Goal: Task Accomplishment & Management: Manage account settings

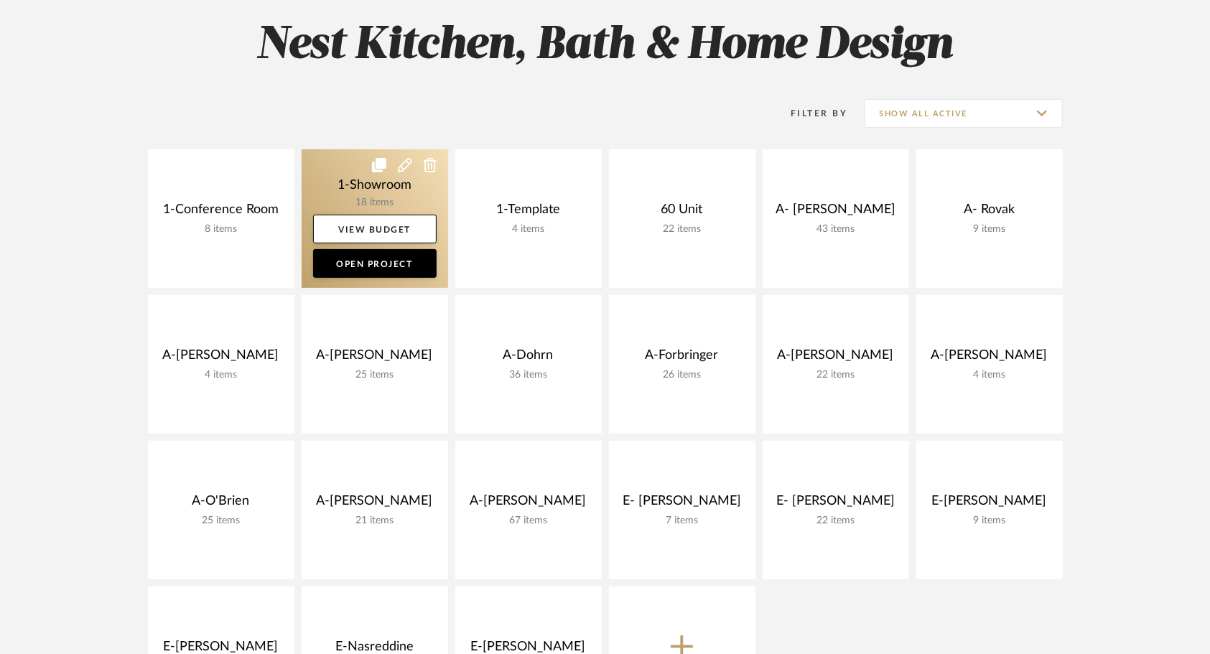
scroll to position [208, 0]
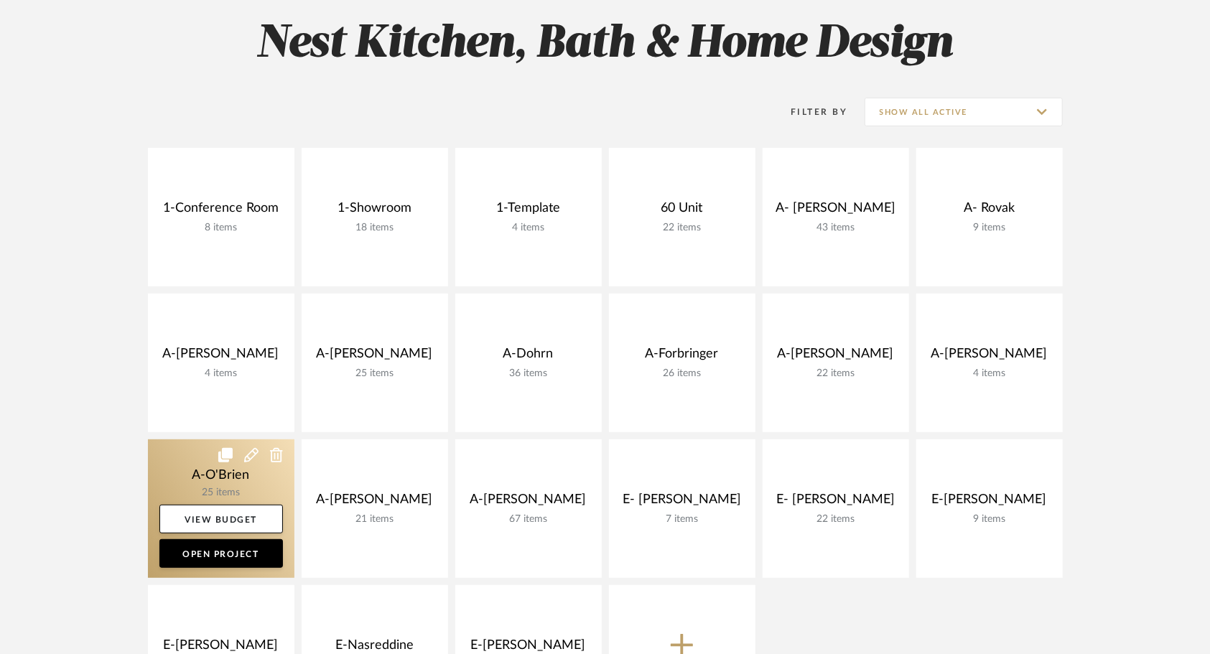
click at [190, 478] on link at bounding box center [221, 508] width 146 height 139
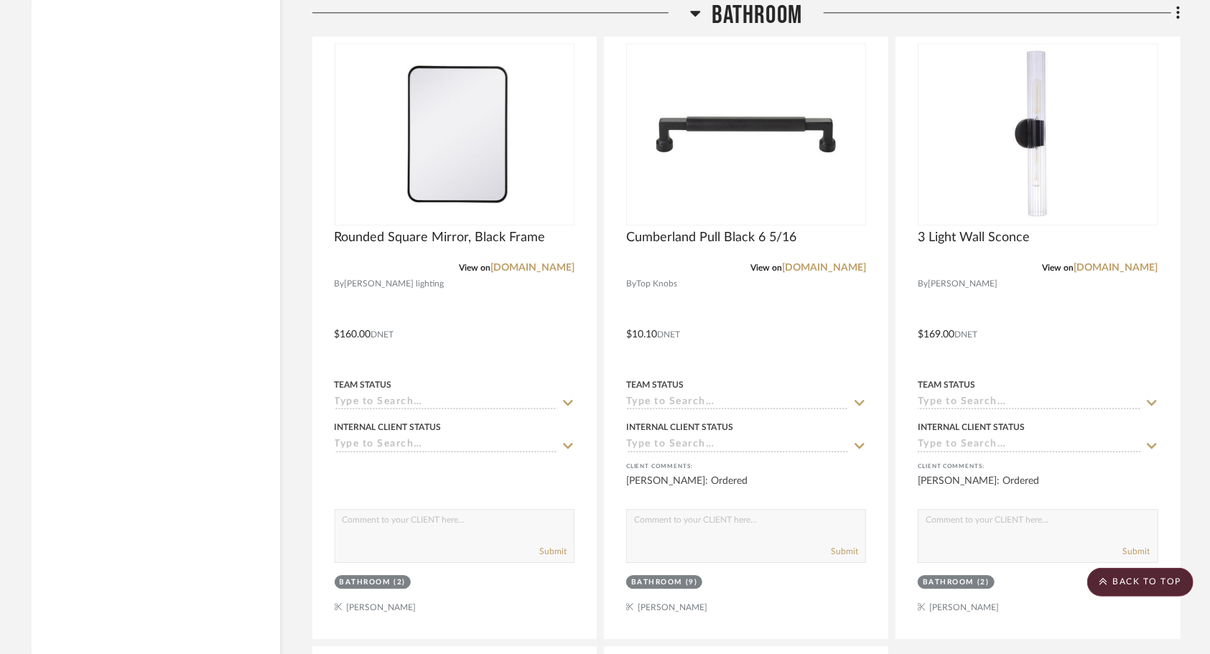
scroll to position [2394, 0]
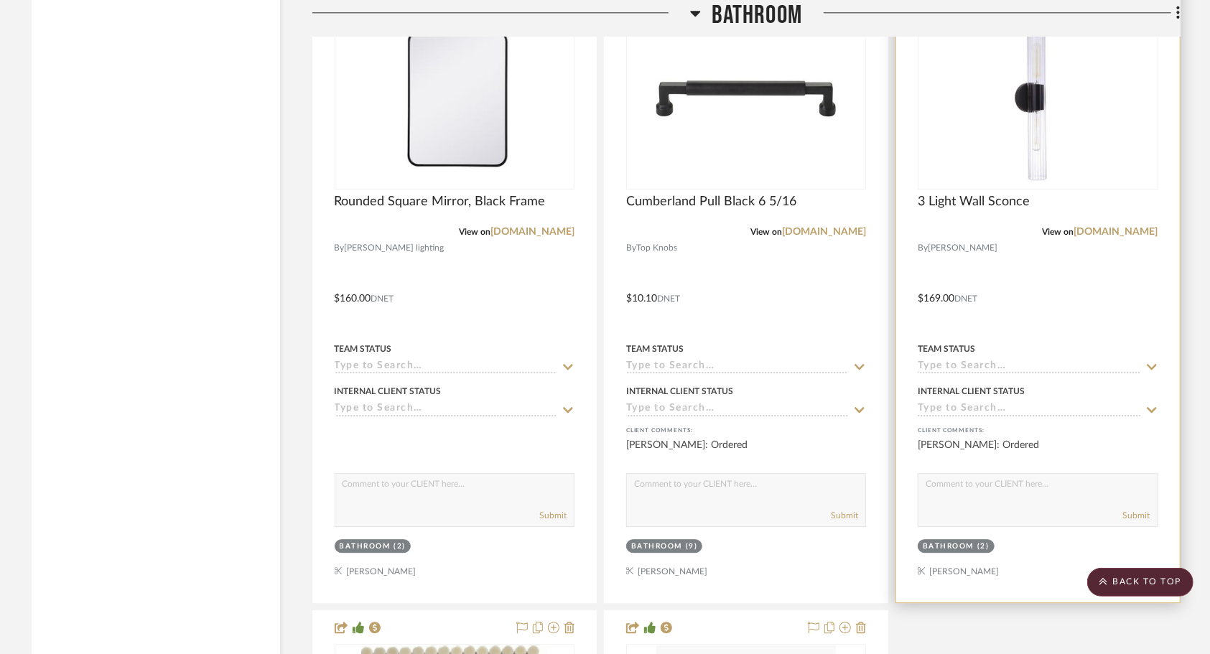
click at [1019, 281] on div at bounding box center [1037, 288] width 283 height 628
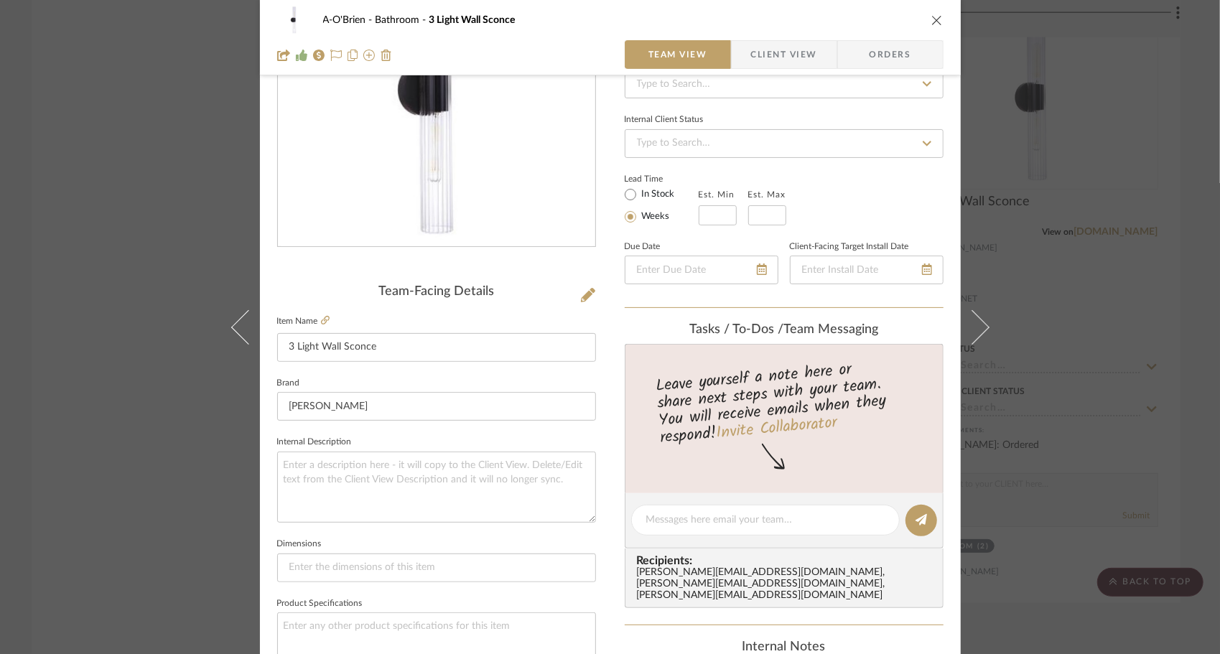
scroll to position [165, 0]
click at [321, 316] on icon at bounding box center [325, 318] width 9 height 9
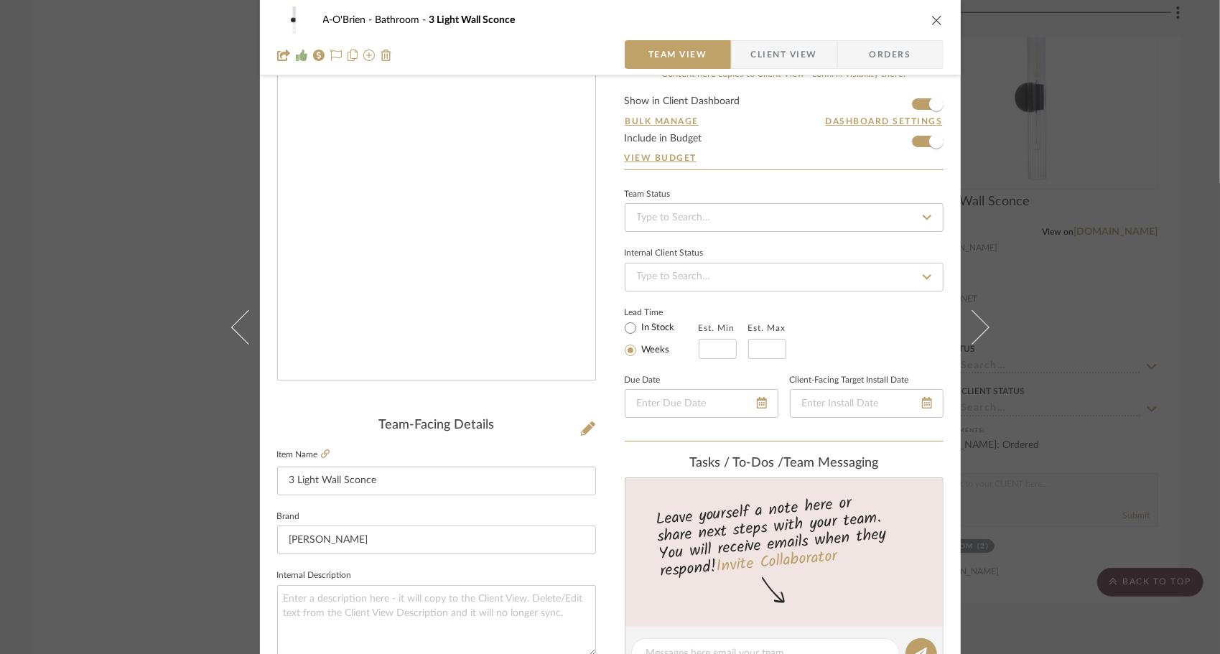
scroll to position [0, 0]
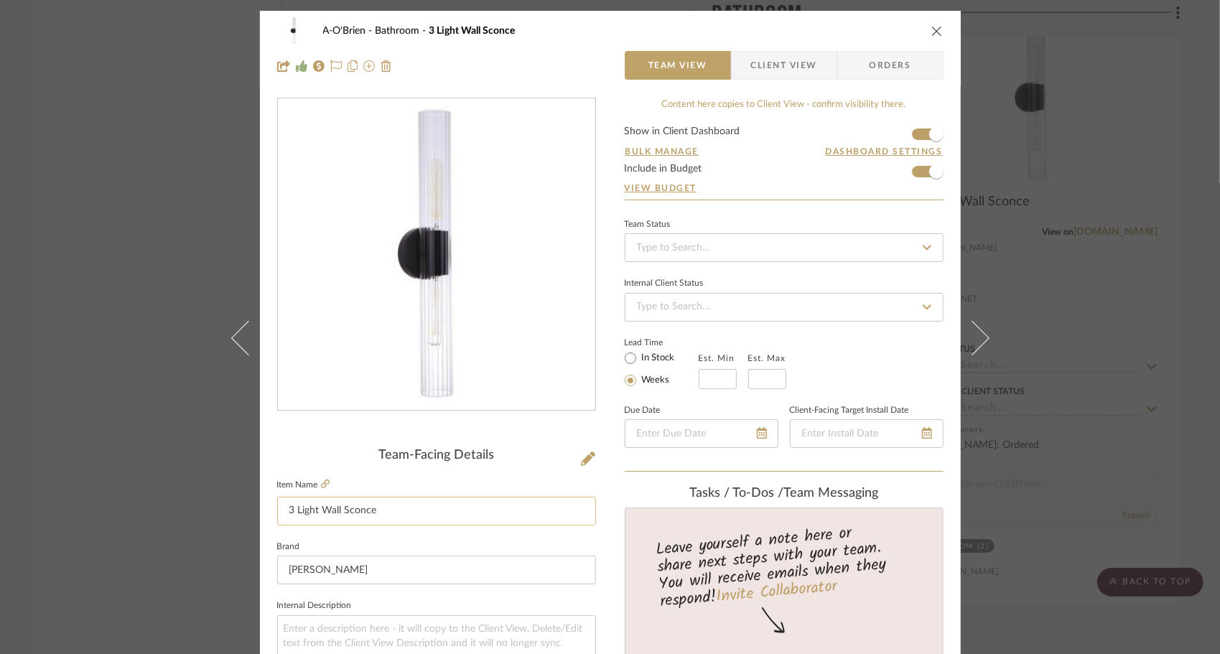
click at [285, 508] on input "3 Light Wall Sconce" at bounding box center [436, 511] width 319 height 29
type input "2 Light Wall Sconce"
click at [931, 32] on icon "close" at bounding box center [936, 30] width 11 height 11
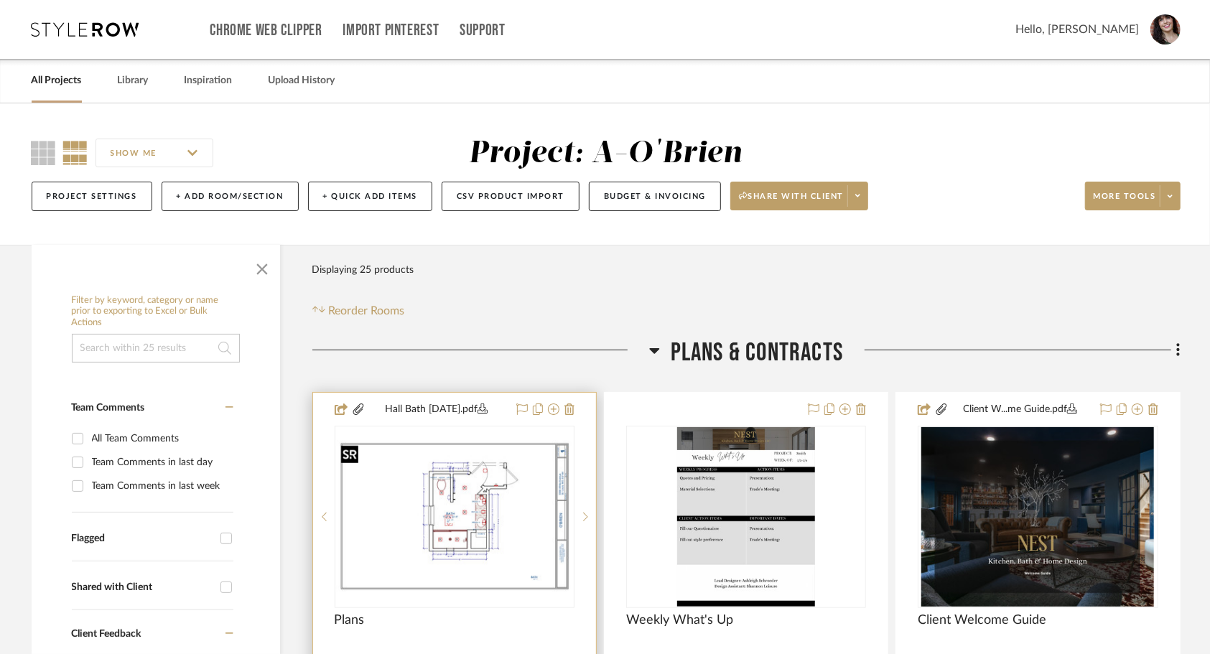
click at [497, 536] on img "0" at bounding box center [454, 516] width 237 height 153
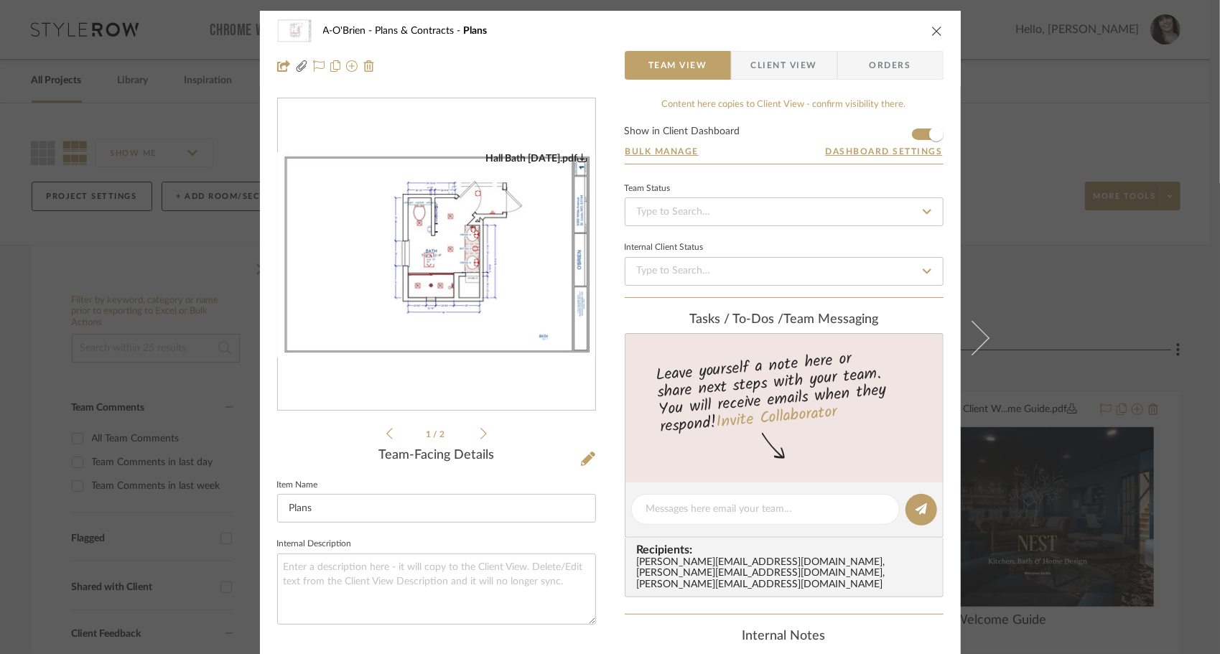
click at [495, 382] on div "Powder Room.pdf Hall Bath [DATE].pdf Powder Room.pdf Hall Bath [DATE].pdf" at bounding box center [436, 254] width 317 height 313
click at [470, 291] on img "0" at bounding box center [436, 254] width 317 height 205
click at [932, 33] on icon "close" at bounding box center [936, 30] width 11 height 11
